Goal: Contribute content: Add original content to the website for others to see

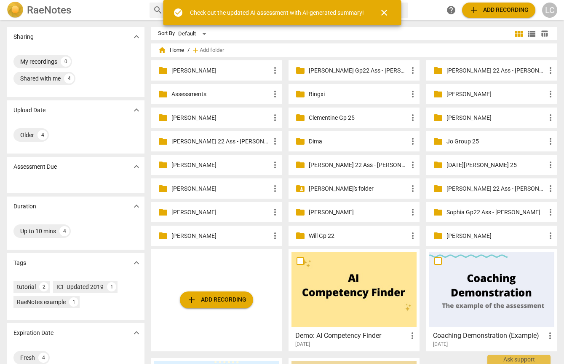
scroll to position [0, 0]
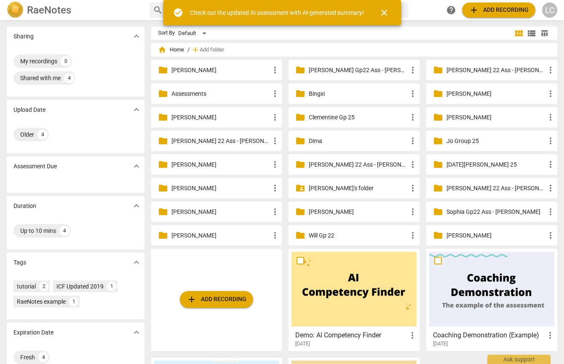
click at [327, 117] on p "Clementine Gp 25" at bounding box center [358, 117] width 99 height 9
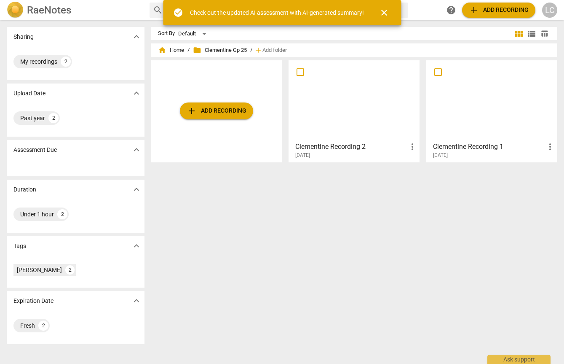
click at [352, 98] on div at bounding box center [353, 100] width 125 height 75
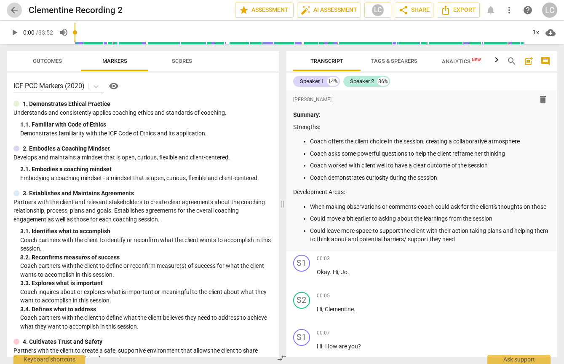
click at [16, 11] on span "arrow_back" at bounding box center [14, 10] width 10 height 10
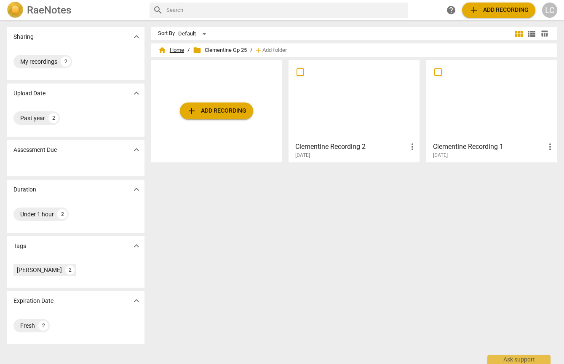
click at [174, 50] on span "home Home" at bounding box center [171, 50] width 26 height 8
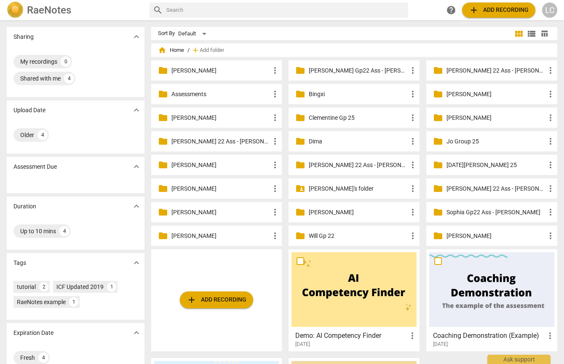
click at [327, 187] on p "[PERSON_NAME]'s folder" at bounding box center [358, 188] width 99 height 9
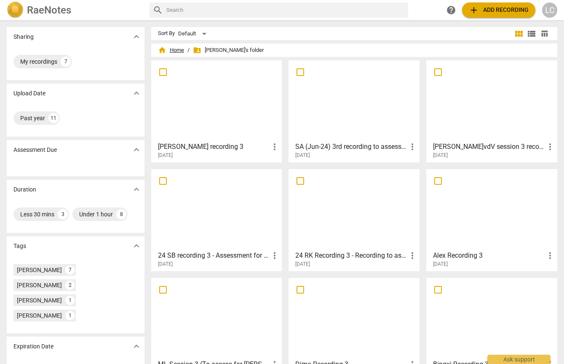
click at [176, 51] on span "home Home" at bounding box center [171, 50] width 26 height 8
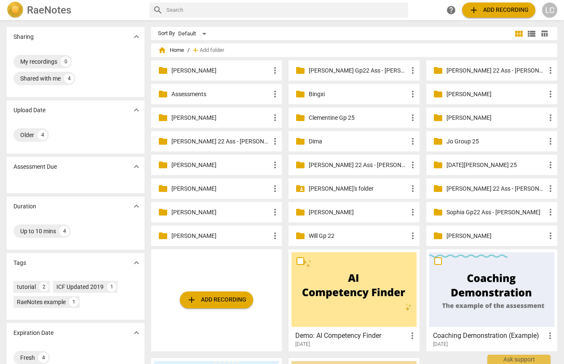
click at [329, 187] on p "[PERSON_NAME]'s folder" at bounding box center [358, 188] width 99 height 9
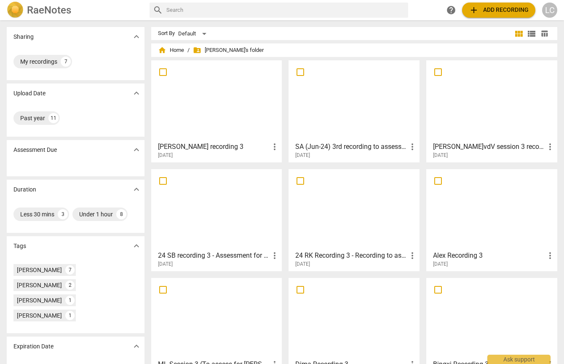
click at [487, 11] on span "add Add recording" at bounding box center [499, 10] width 60 height 10
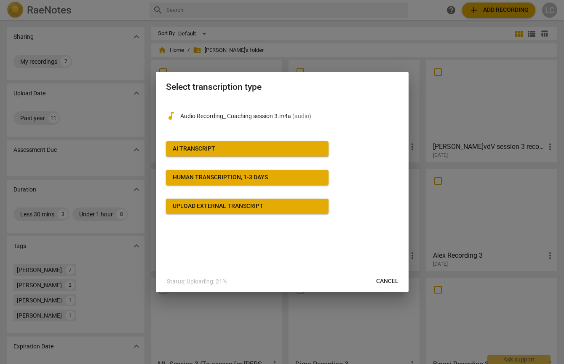
click at [264, 147] on span "AI Transcript" at bounding box center [247, 148] width 149 height 8
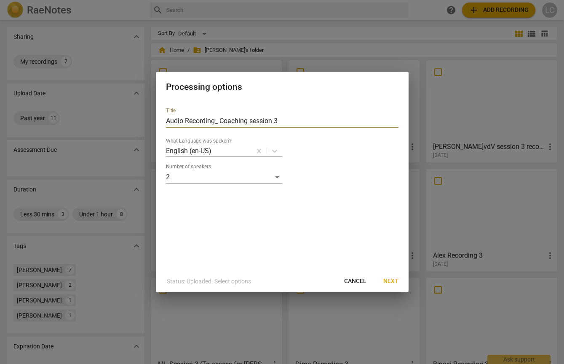
drag, startPoint x: 219, startPoint y: 121, endPoint x: 165, endPoint y: 120, distance: 53.9
click at [165, 120] on div "Title Audio Recording_ Coaching session 3 What Language was spoken? English (en…" at bounding box center [282, 185] width 253 height 169
type input "LG Coaching session 3"
click at [392, 278] on span "Next" at bounding box center [390, 281] width 15 height 8
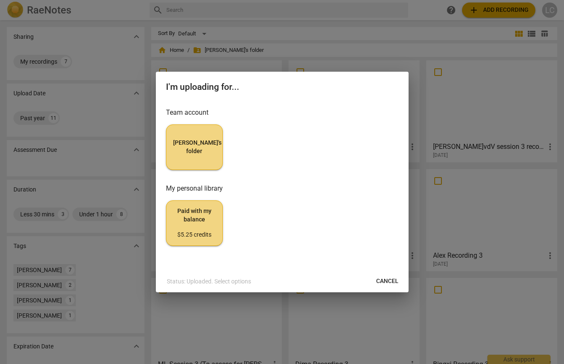
click at [196, 150] on span "[PERSON_NAME]'s folder" at bounding box center [194, 147] width 43 height 16
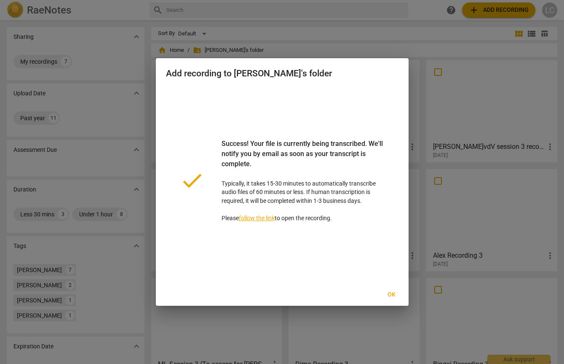
click at [393, 294] on span "Ok" at bounding box center [391, 294] width 13 height 8
